Goal: Find specific page/section: Find specific page/section

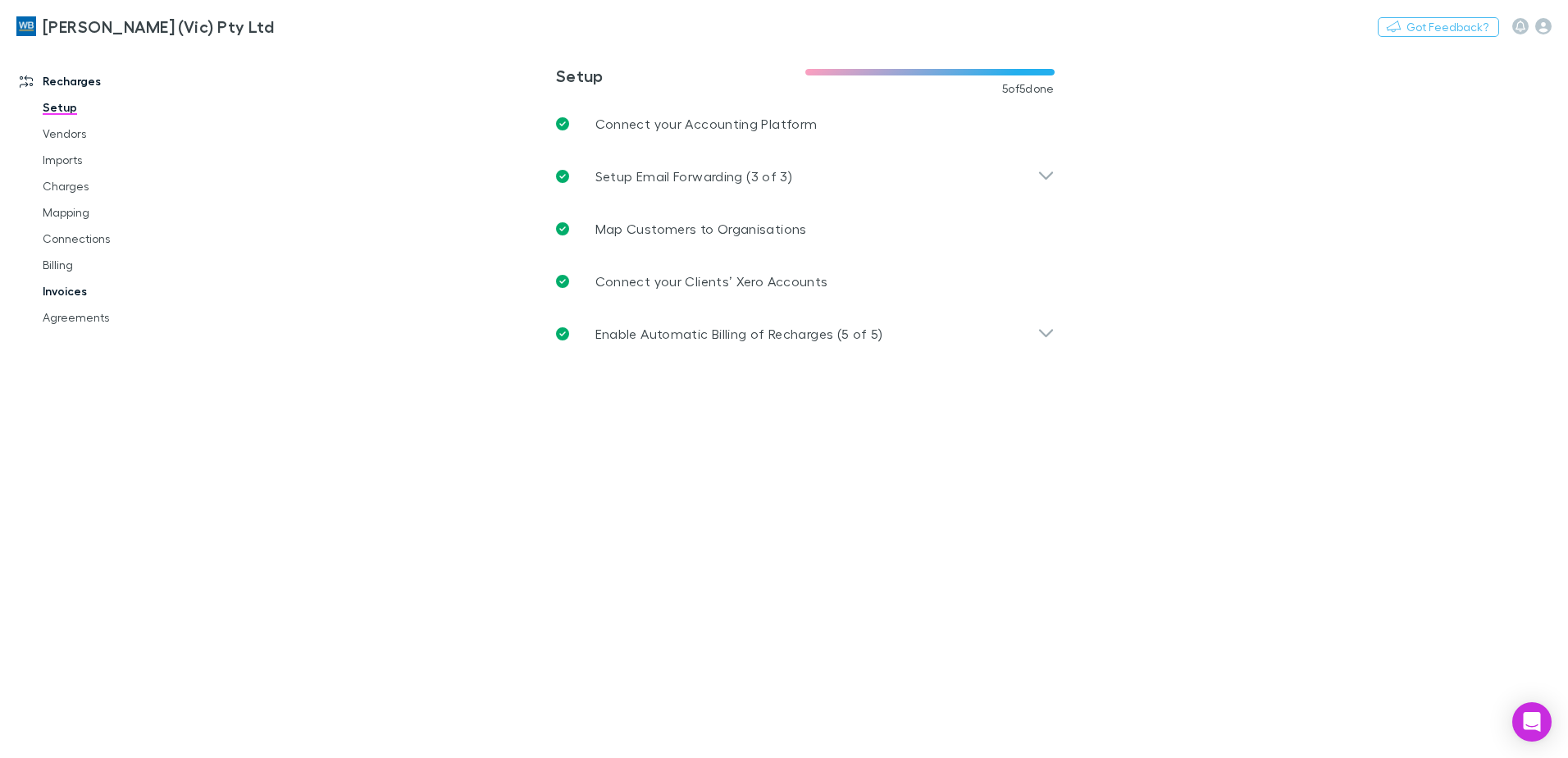
click at [82, 294] on link "Invoices" at bounding box center [124, 291] width 196 height 26
click at [68, 293] on link "Invoices" at bounding box center [124, 291] width 196 height 26
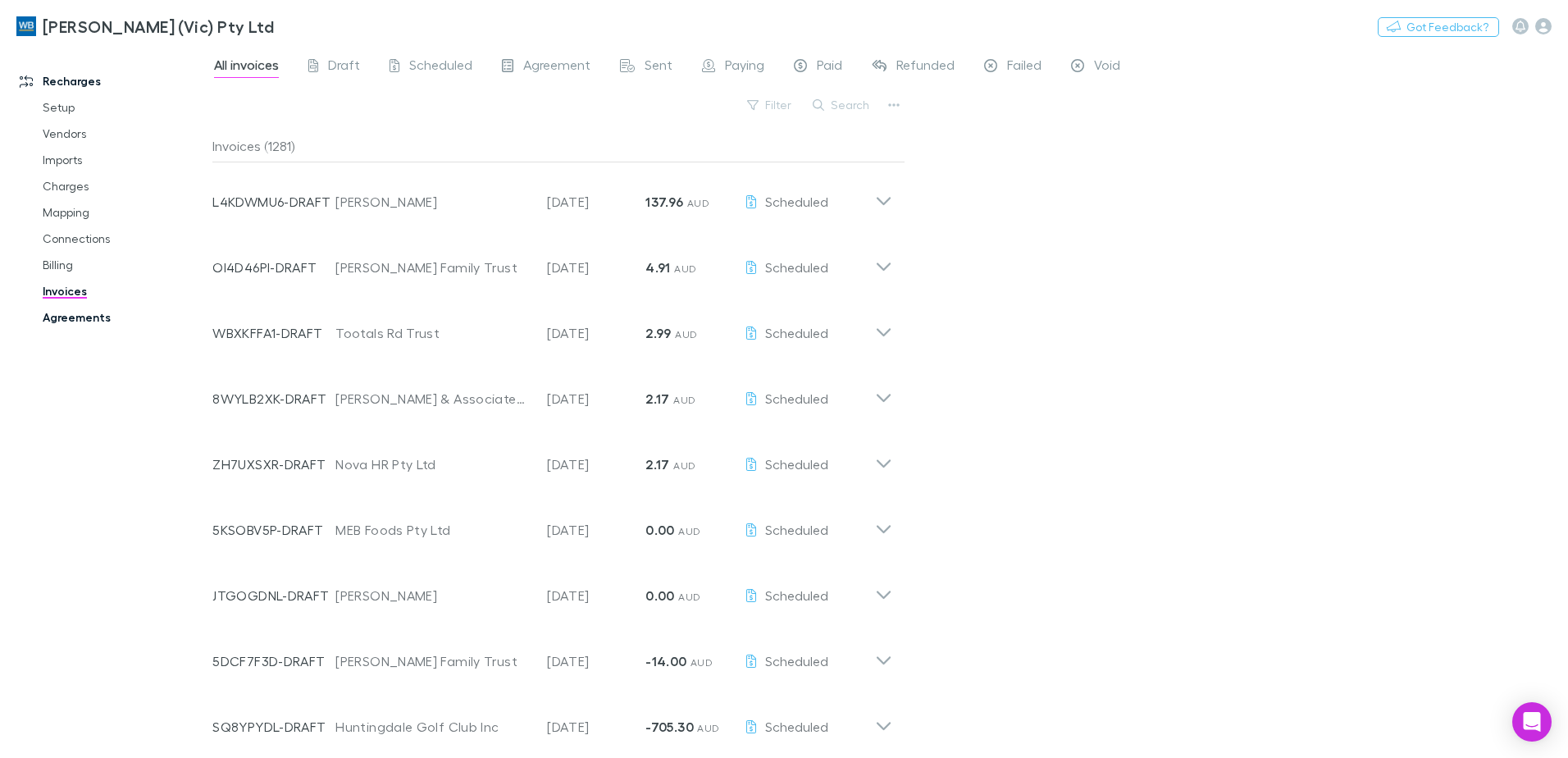
click at [88, 314] on link "Agreements" at bounding box center [124, 317] width 196 height 26
